Goal: Task Accomplishment & Management: Manage account settings

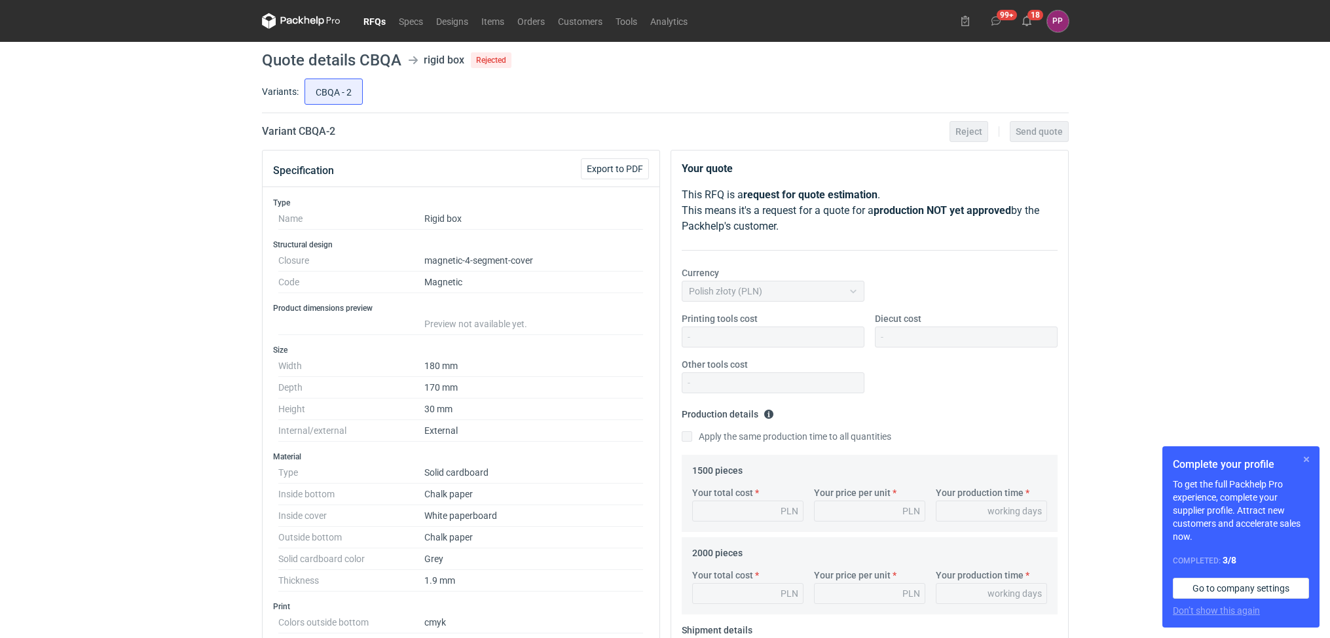
click at [1309, 460] on button "button" at bounding box center [1306, 460] width 16 height 16
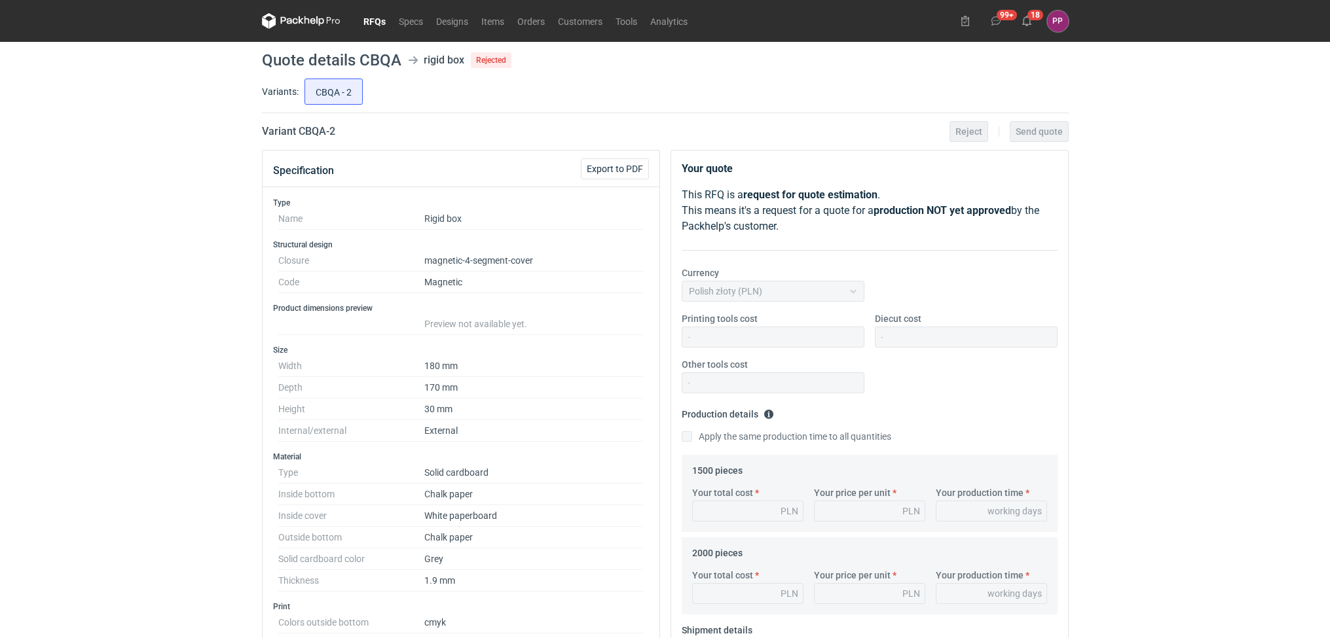
click at [371, 14] on link "RFQs" at bounding box center [374, 21] width 35 height 16
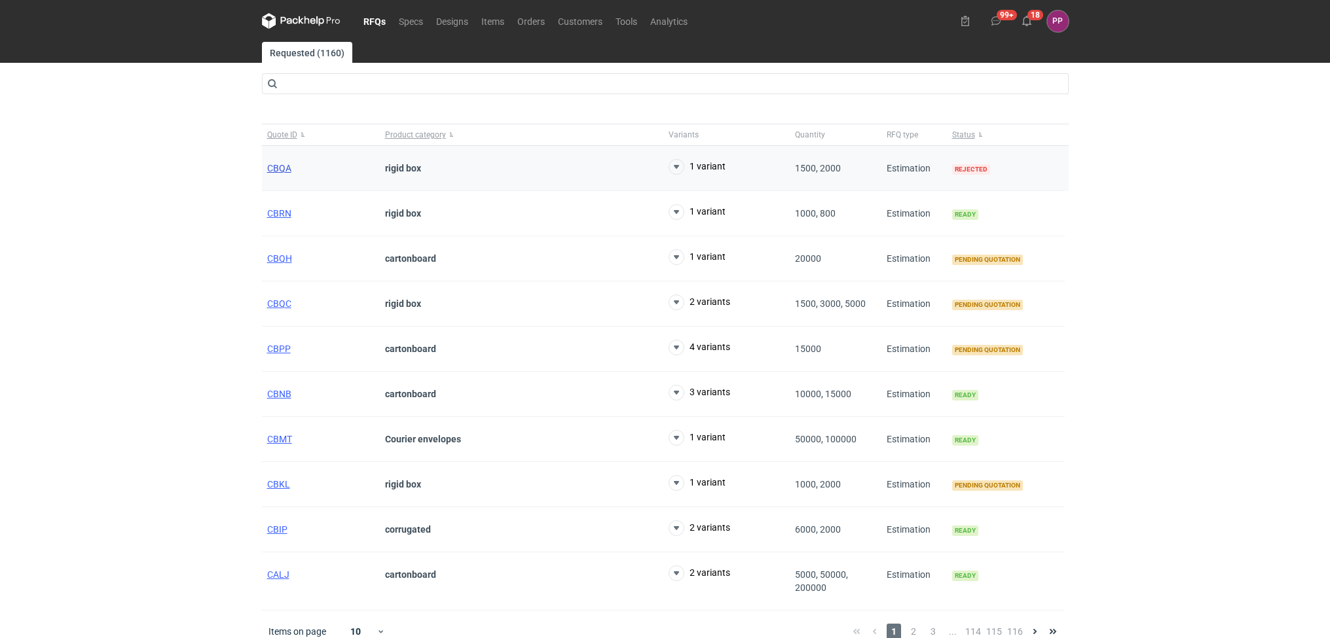
click at [277, 169] on span "CBQA" at bounding box center [279, 168] width 24 height 10
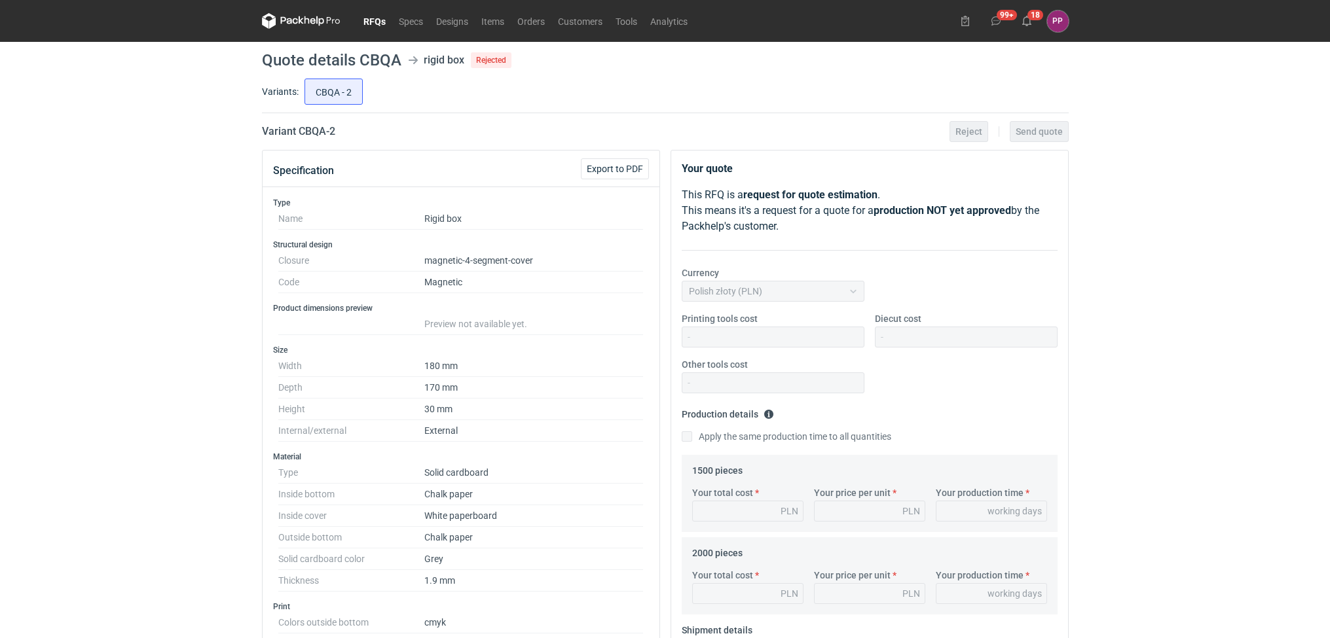
click at [888, 338] on div at bounding box center [966, 337] width 183 height 21
drag, startPoint x: 888, startPoint y: 338, endPoint x: 1143, endPoint y: 330, distance: 254.8
click at [1143, 330] on div "RFQs Specs Designs Items Orders Customers Tools Analytics 99+ 18 PP [PERSON_NAM…" at bounding box center [665, 319] width 1330 height 638
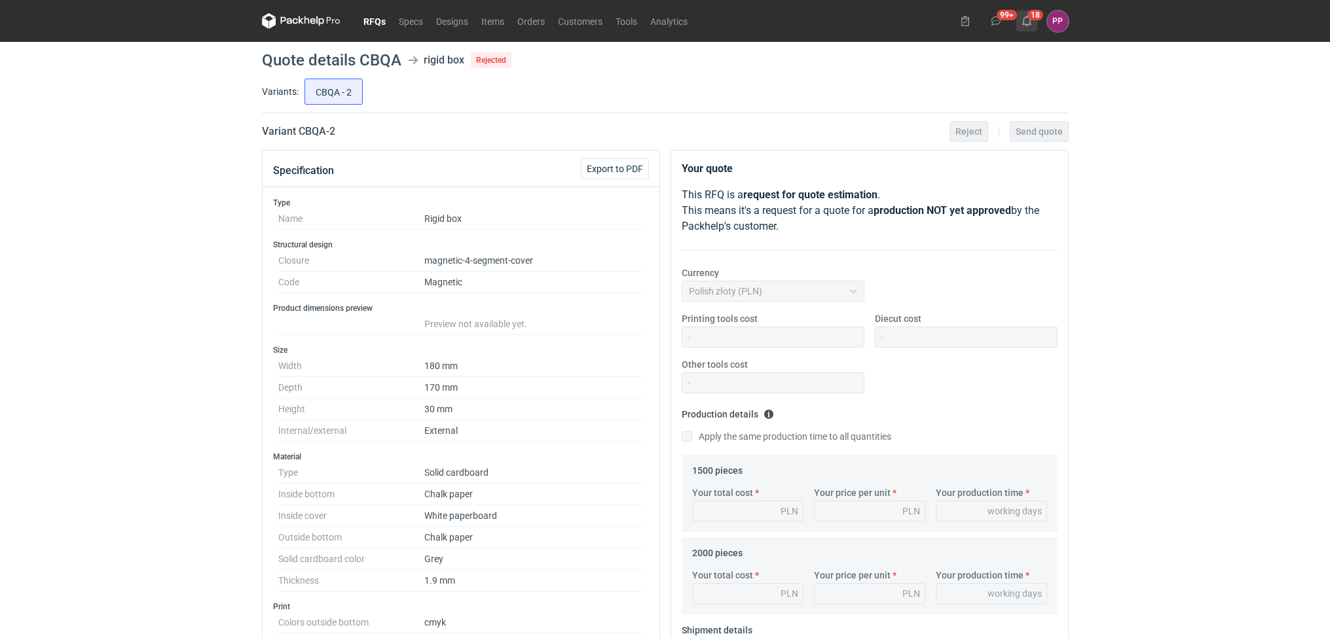
click at [1026, 12] on button "18" at bounding box center [1026, 20] width 21 height 21
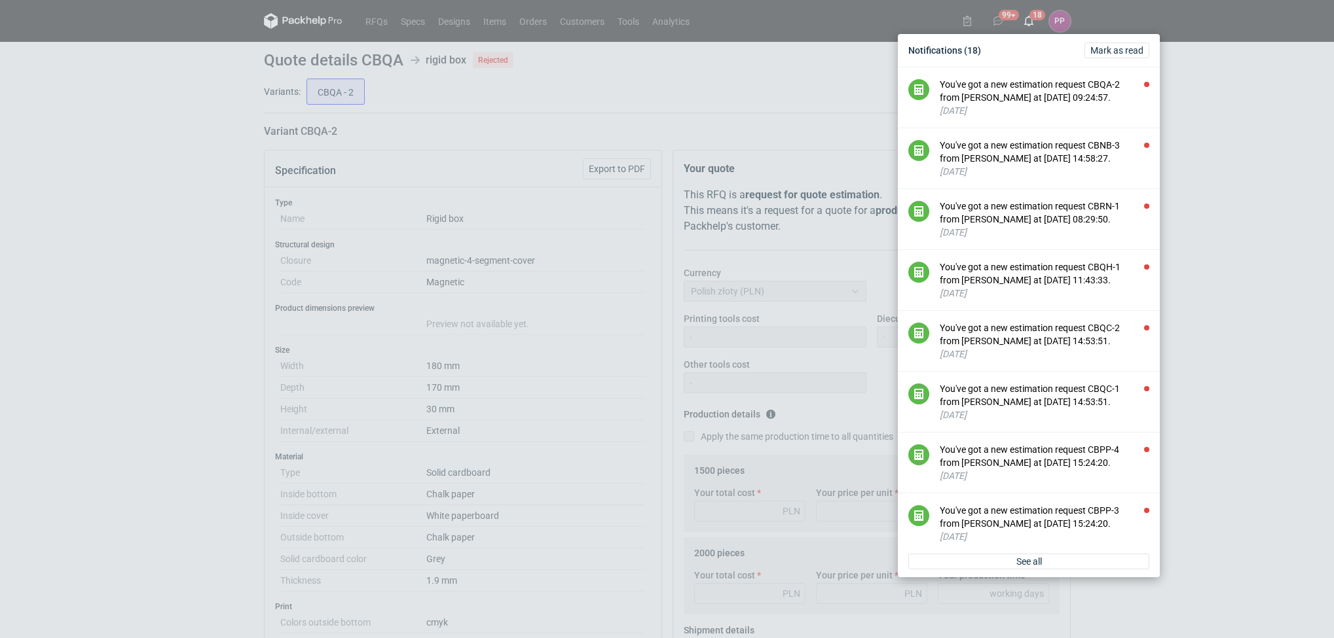
click at [375, 27] on div "Notifications (18) [PERSON_NAME] as read You've got a new estimation request CB…" at bounding box center [667, 319] width 1334 height 638
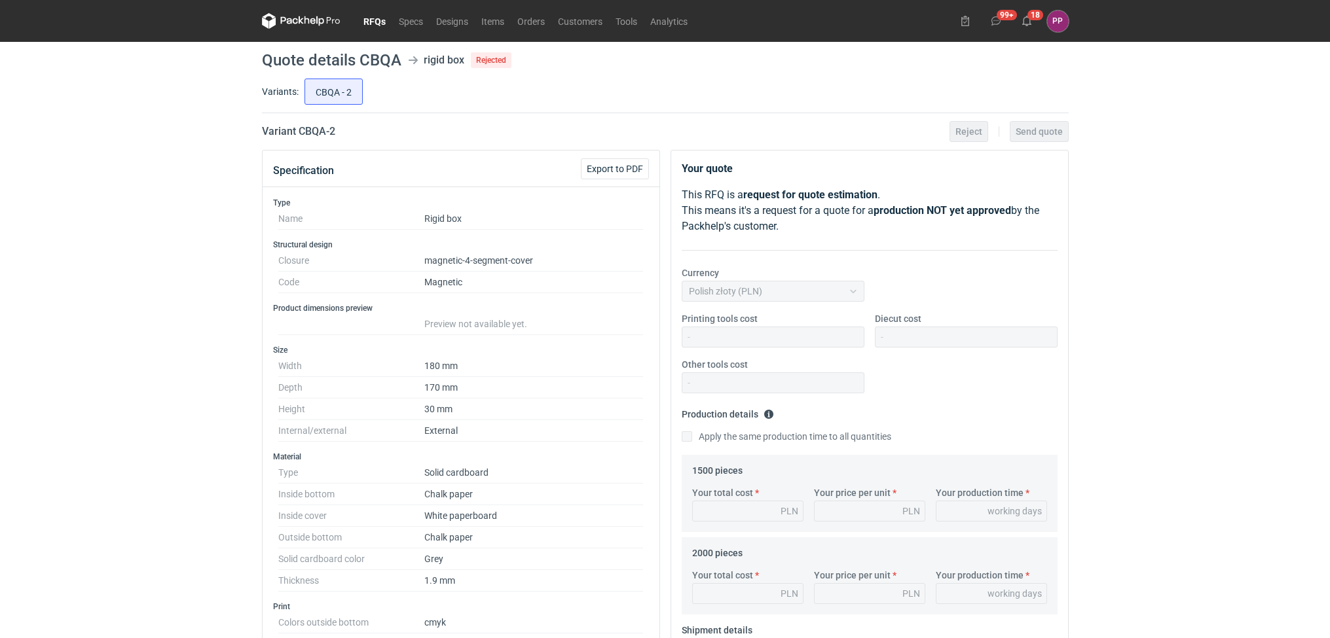
click at [375, 26] on link "RFQs" at bounding box center [374, 21] width 35 height 16
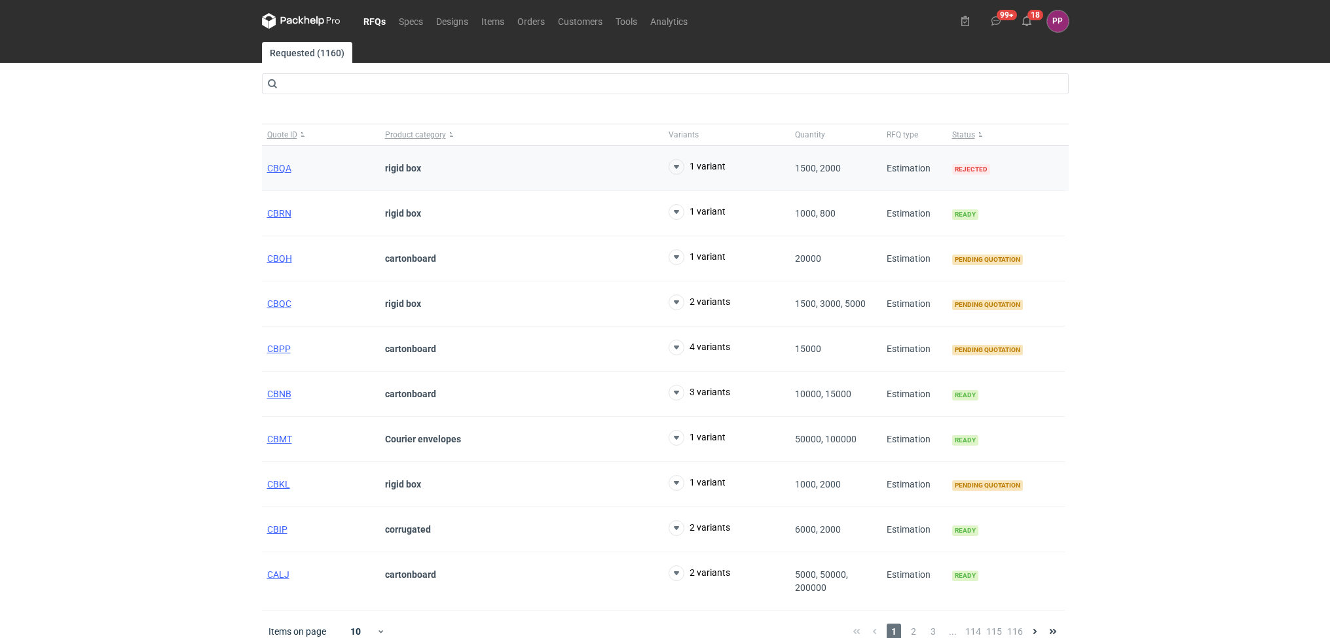
click at [299, 173] on div "CBQA" at bounding box center [321, 168] width 118 height 45
